Goal: Task Accomplishment & Management: Manage account settings

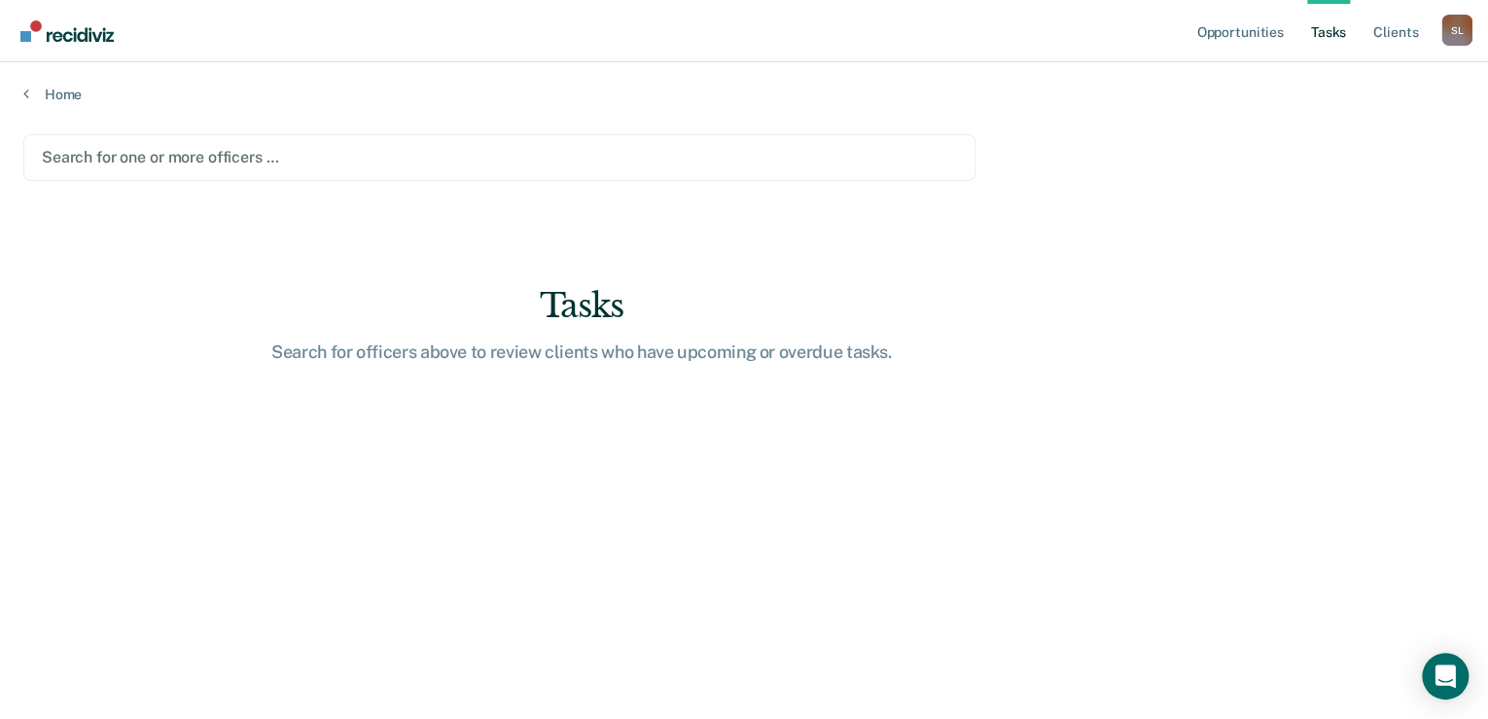
click at [260, 148] on div at bounding box center [499, 157] width 915 height 22
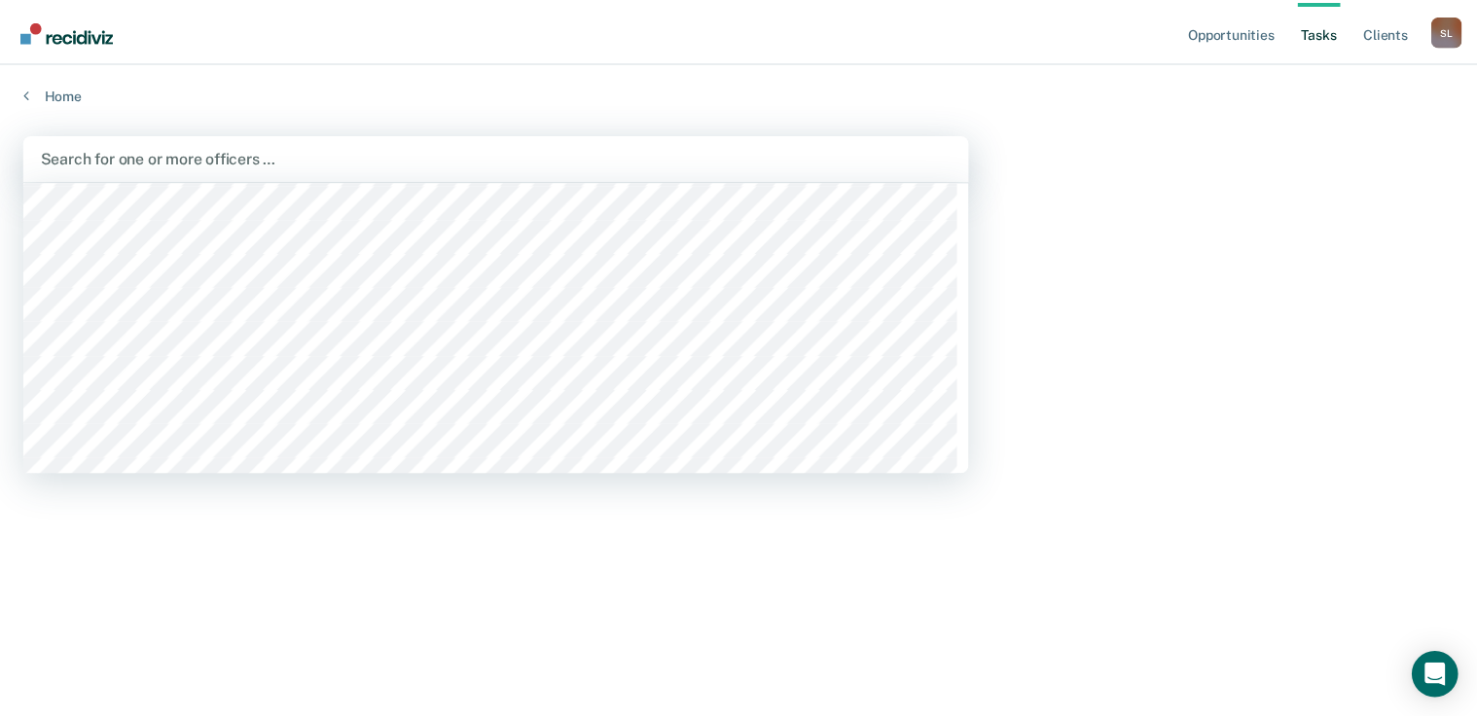
scroll to position [22335, 0]
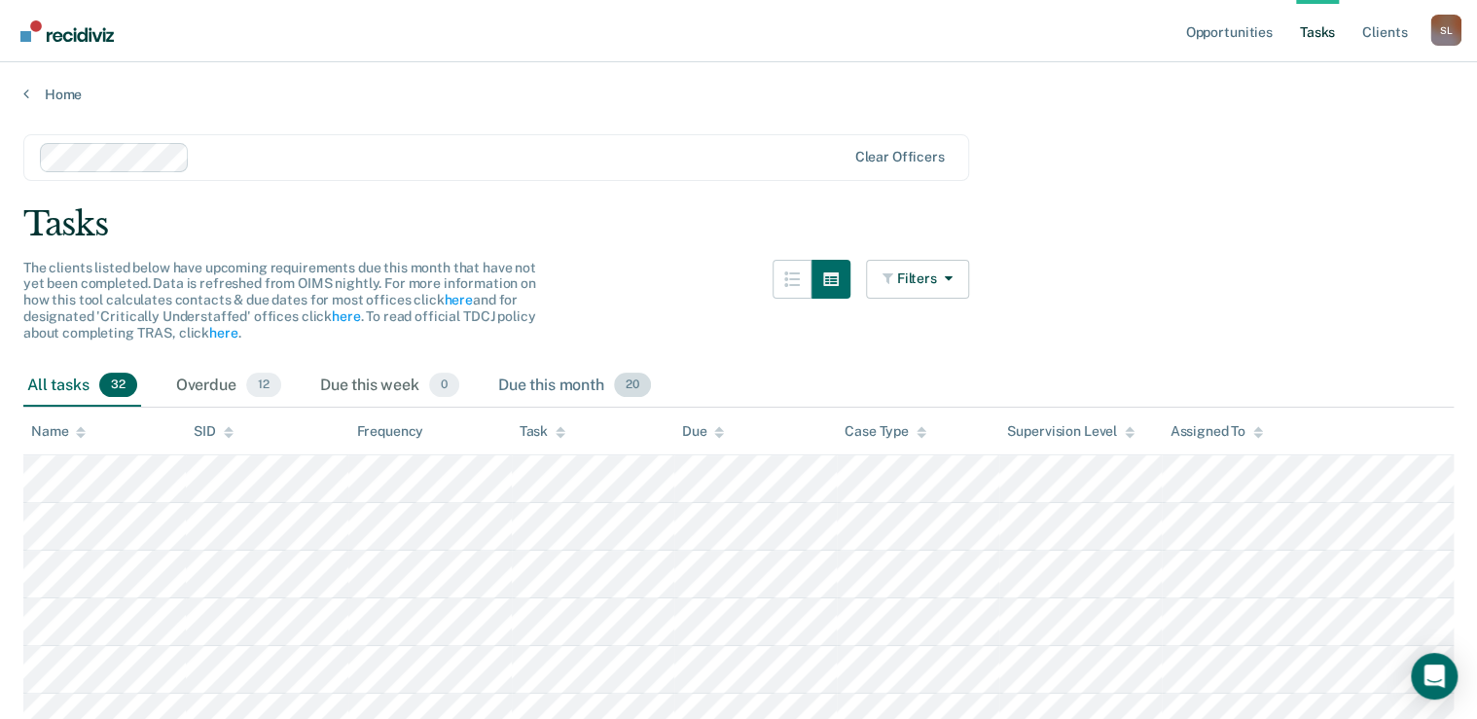
click at [575, 377] on div "Due this month 20" at bounding box center [574, 386] width 161 height 43
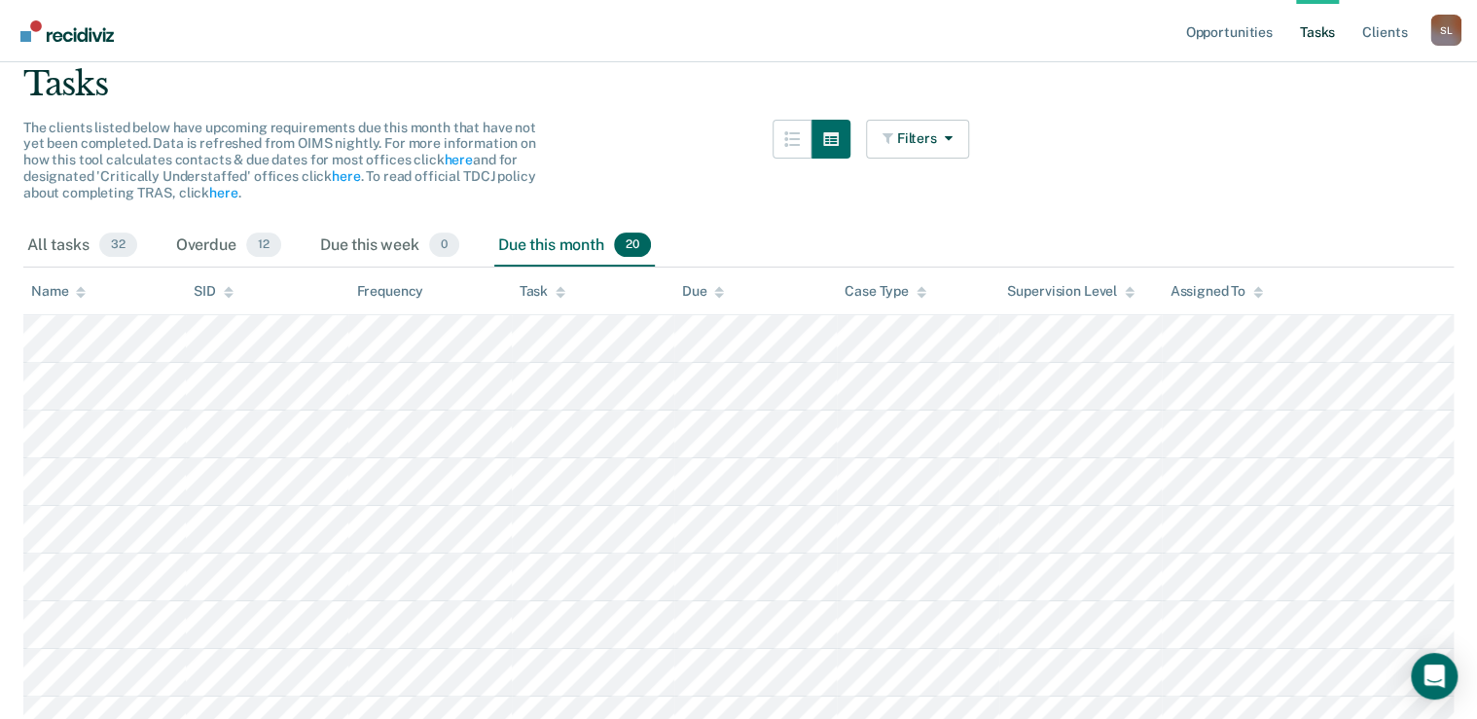
scroll to position [156, 0]
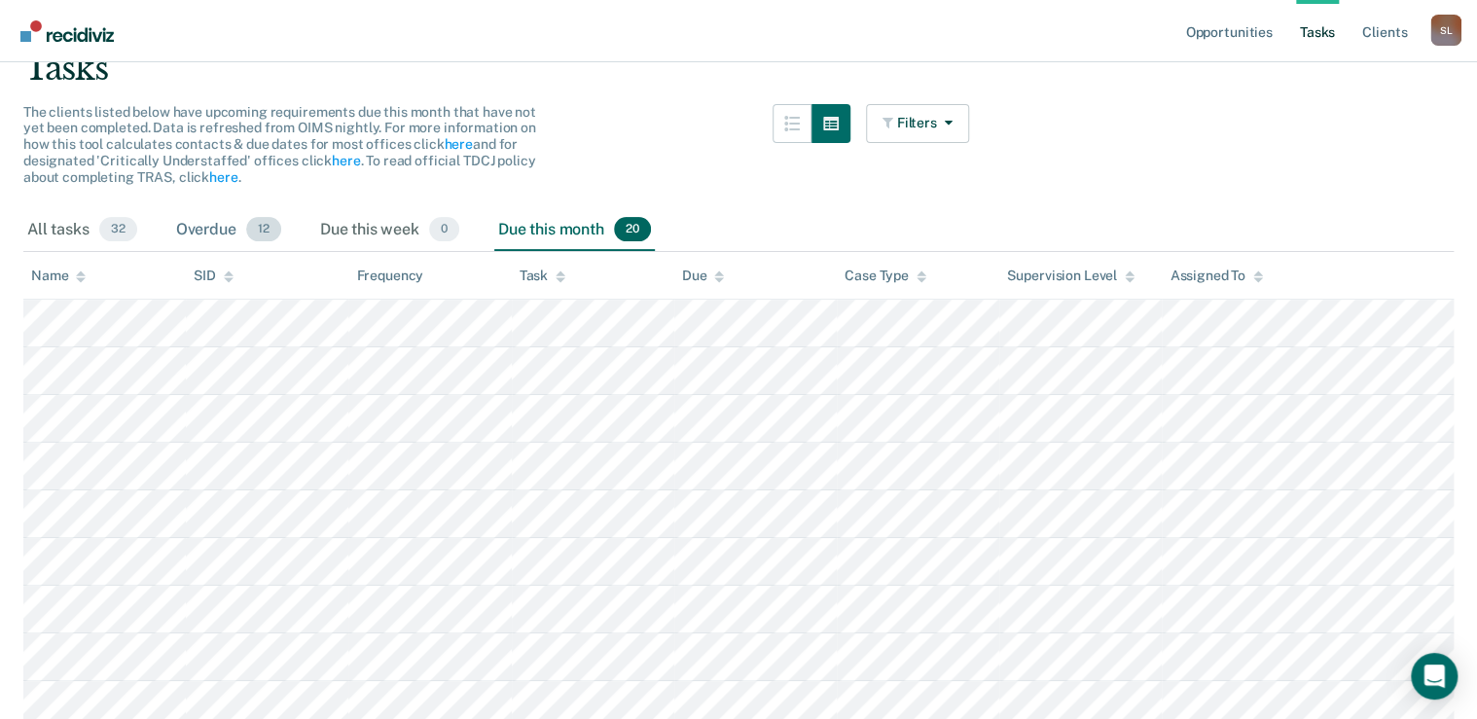
click at [219, 233] on div "Overdue 12" at bounding box center [228, 230] width 113 height 43
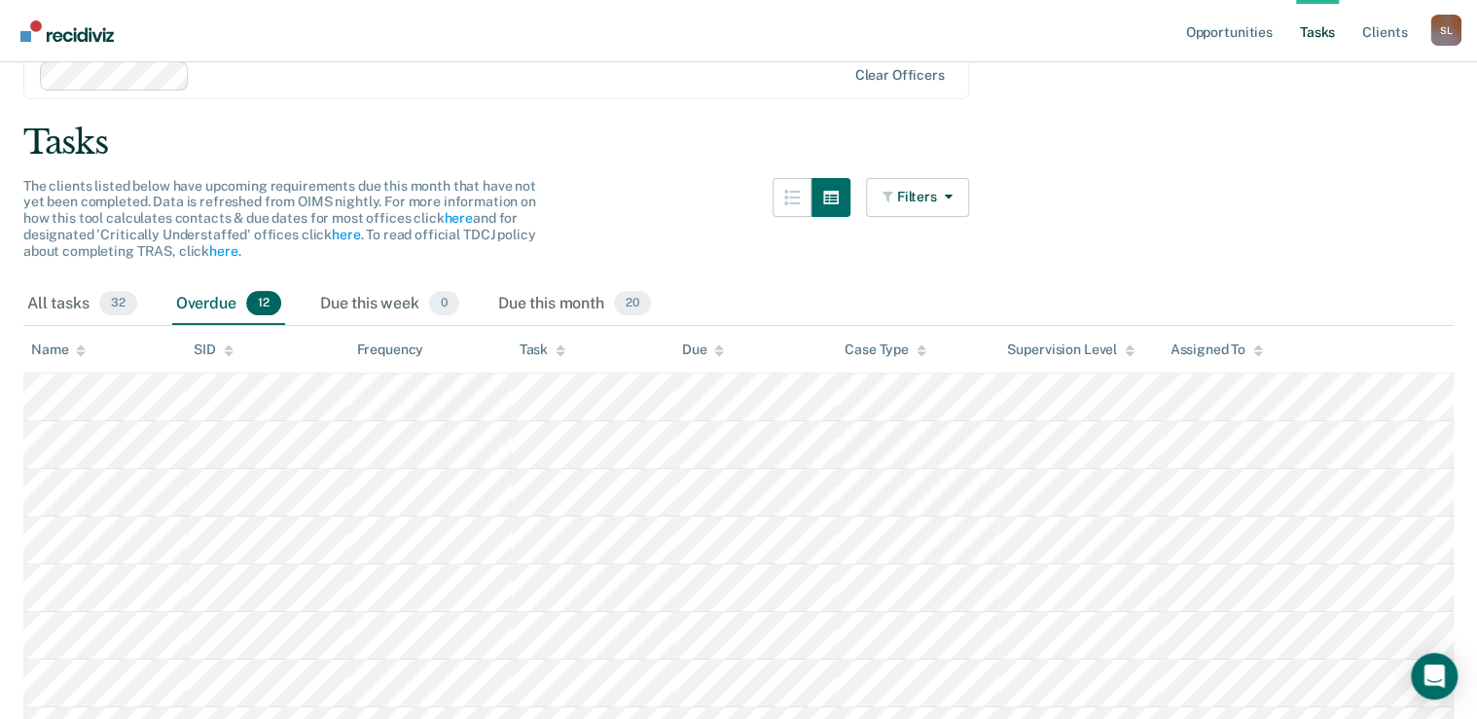
scroll to position [73, 0]
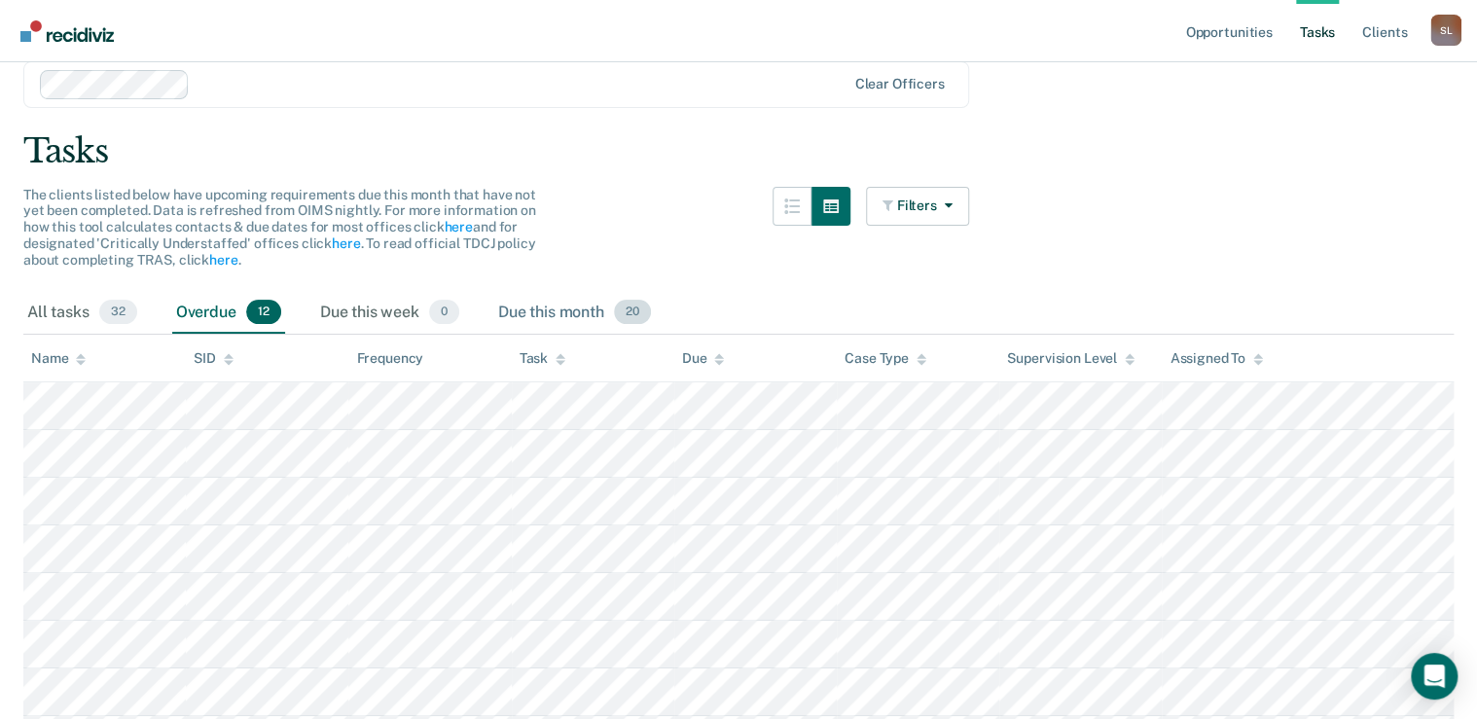
click at [568, 312] on div "Due this month 20" at bounding box center [574, 313] width 161 height 43
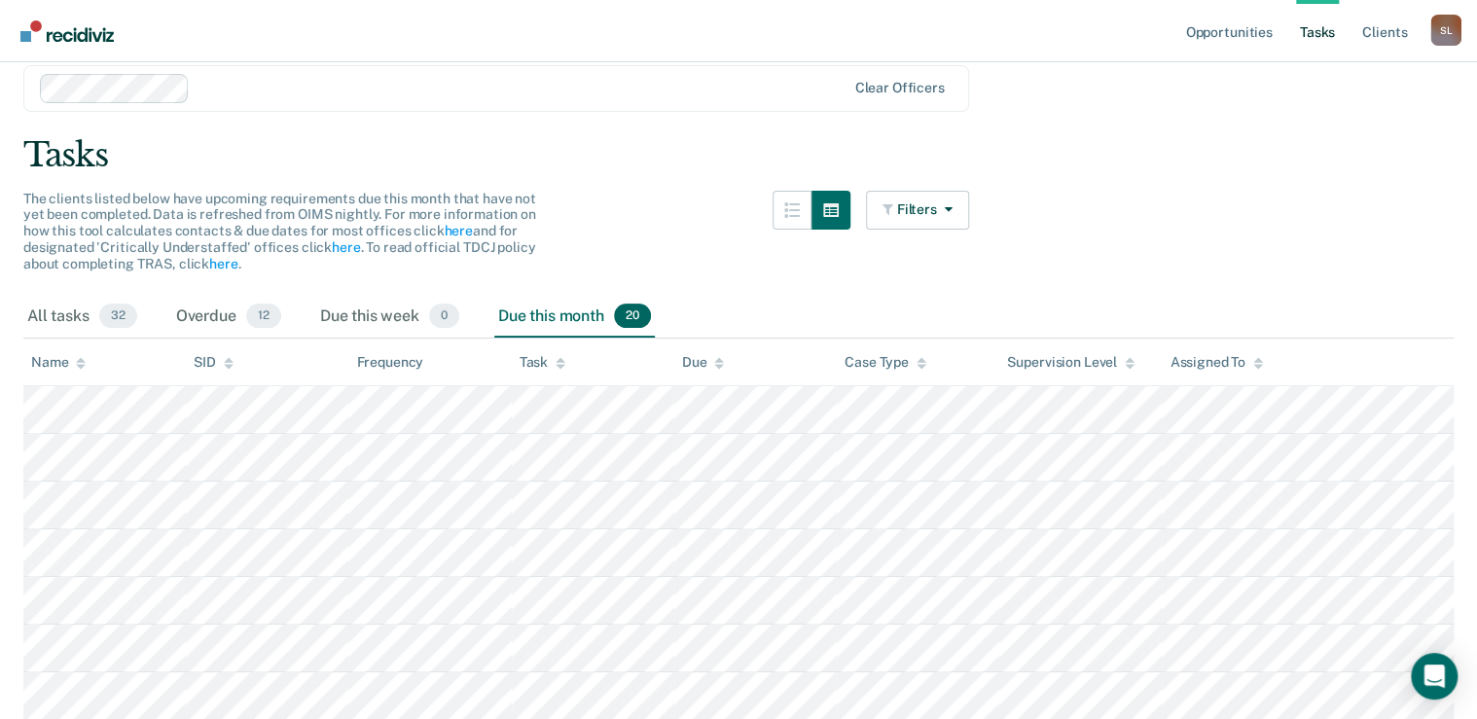
scroll to position [68, 0]
click at [32, 311] on div "All tasks 32" at bounding box center [82, 318] width 118 height 43
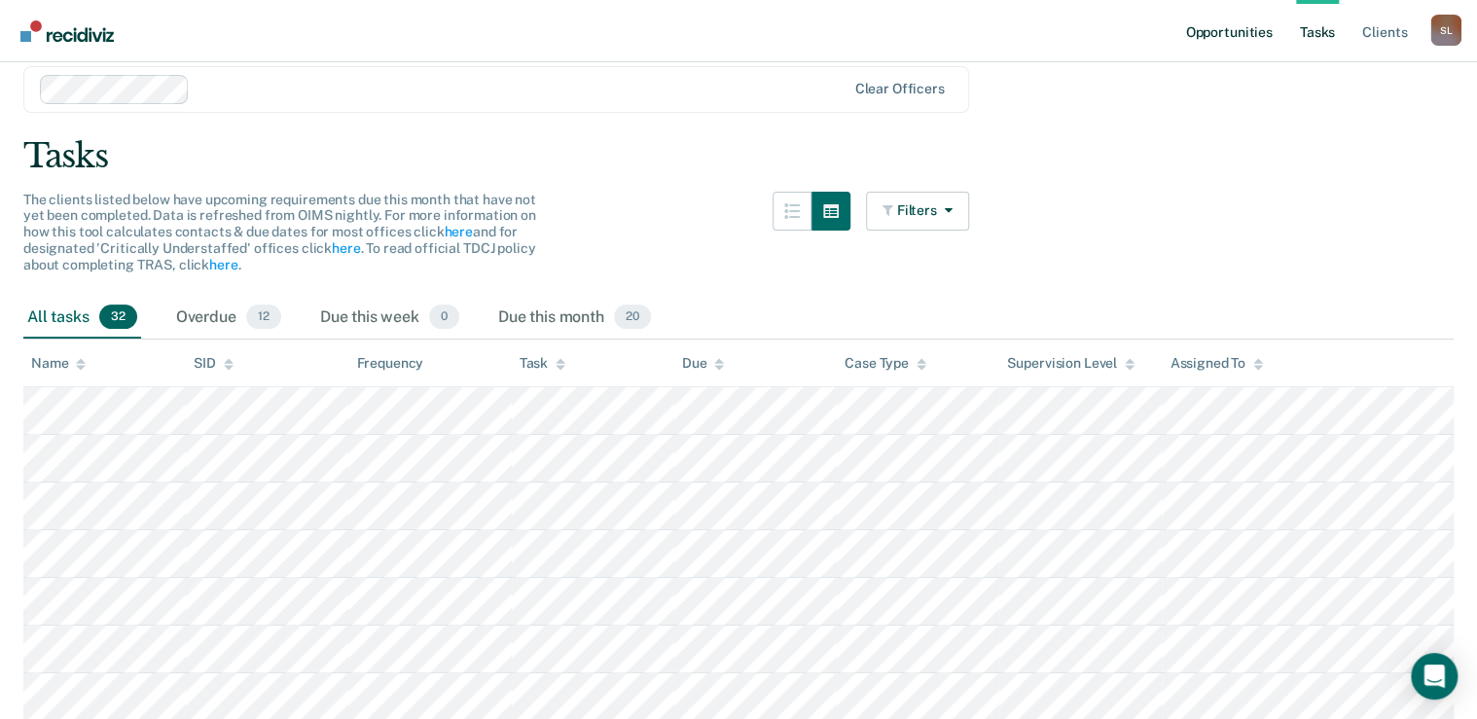
click at [1206, 19] on link "Opportunities" at bounding box center [1228, 31] width 94 height 62
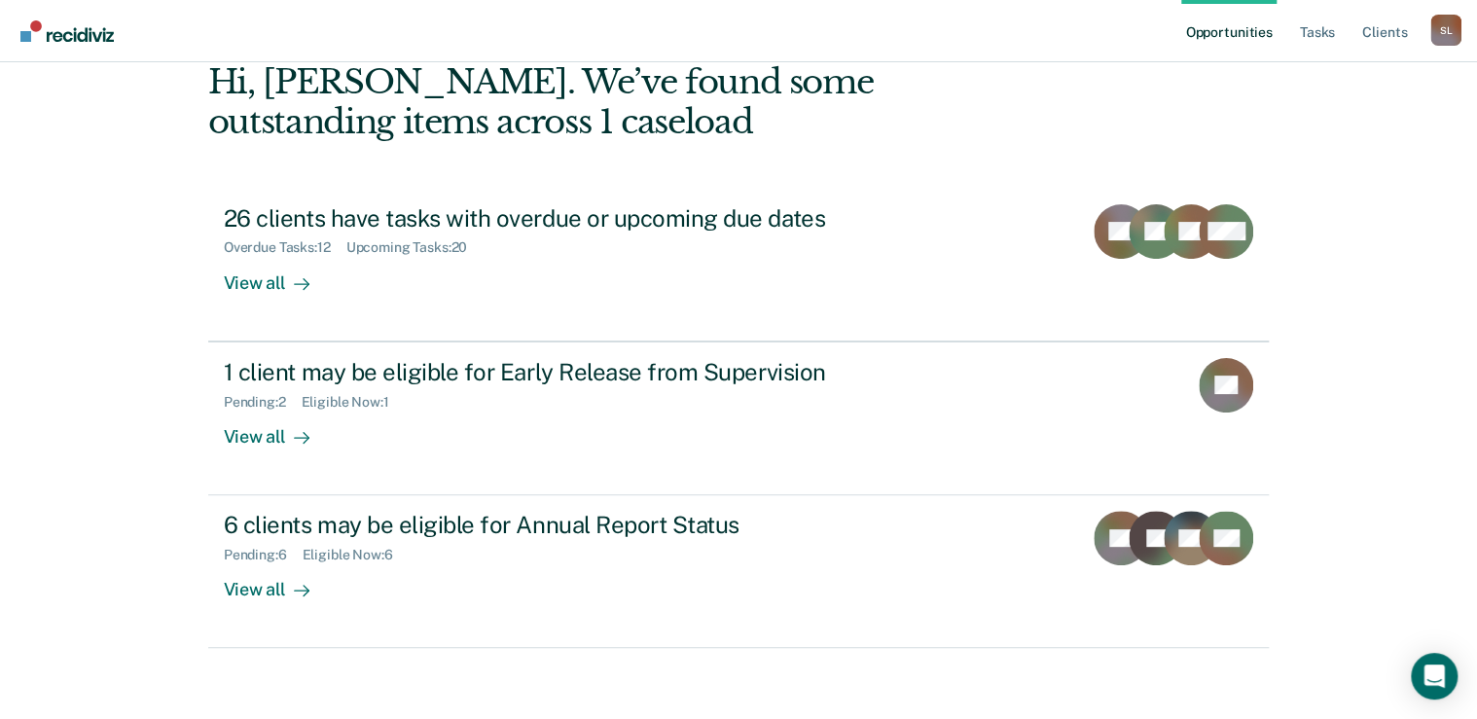
scroll to position [107, 0]
